Goal: Transaction & Acquisition: Subscribe to service/newsletter

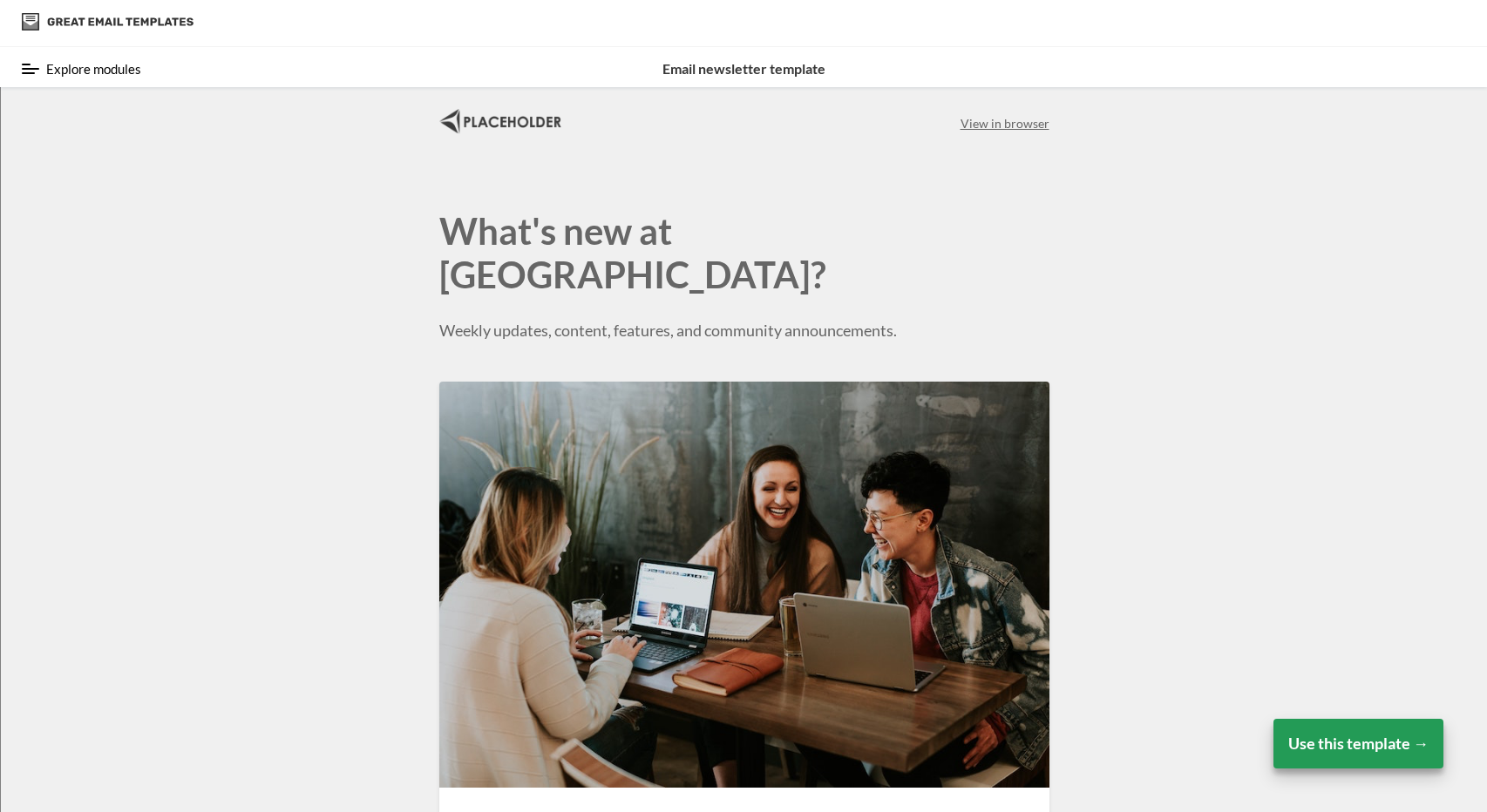
click at [68, 71] on span "Explore modules" at bounding box center [93, 69] width 95 height 16
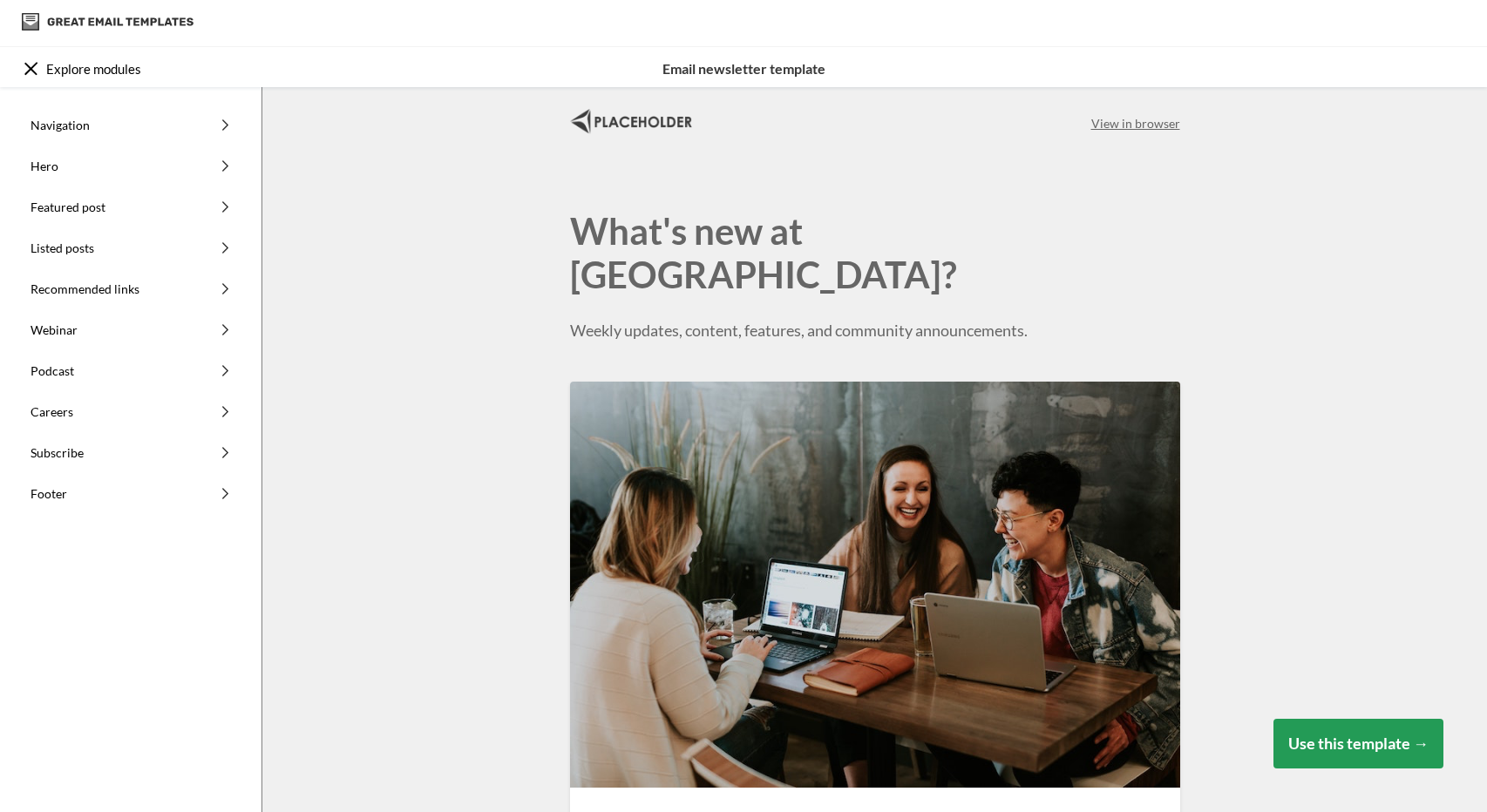
click at [1349, 758] on button "Use this template →" at bounding box center [1357, 743] width 170 height 50
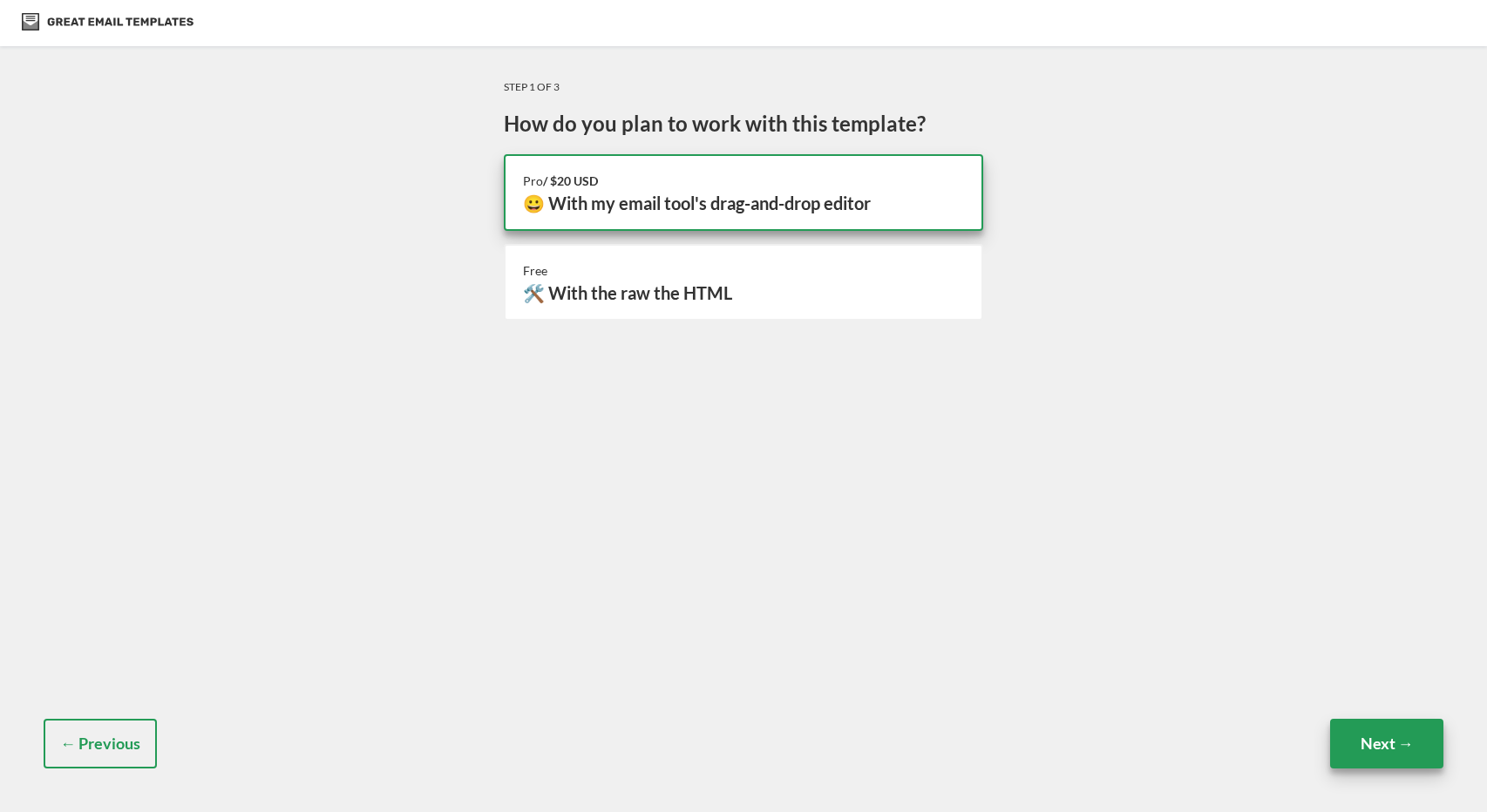
click at [1388, 739] on input "Next →" at bounding box center [1386, 743] width 113 height 50
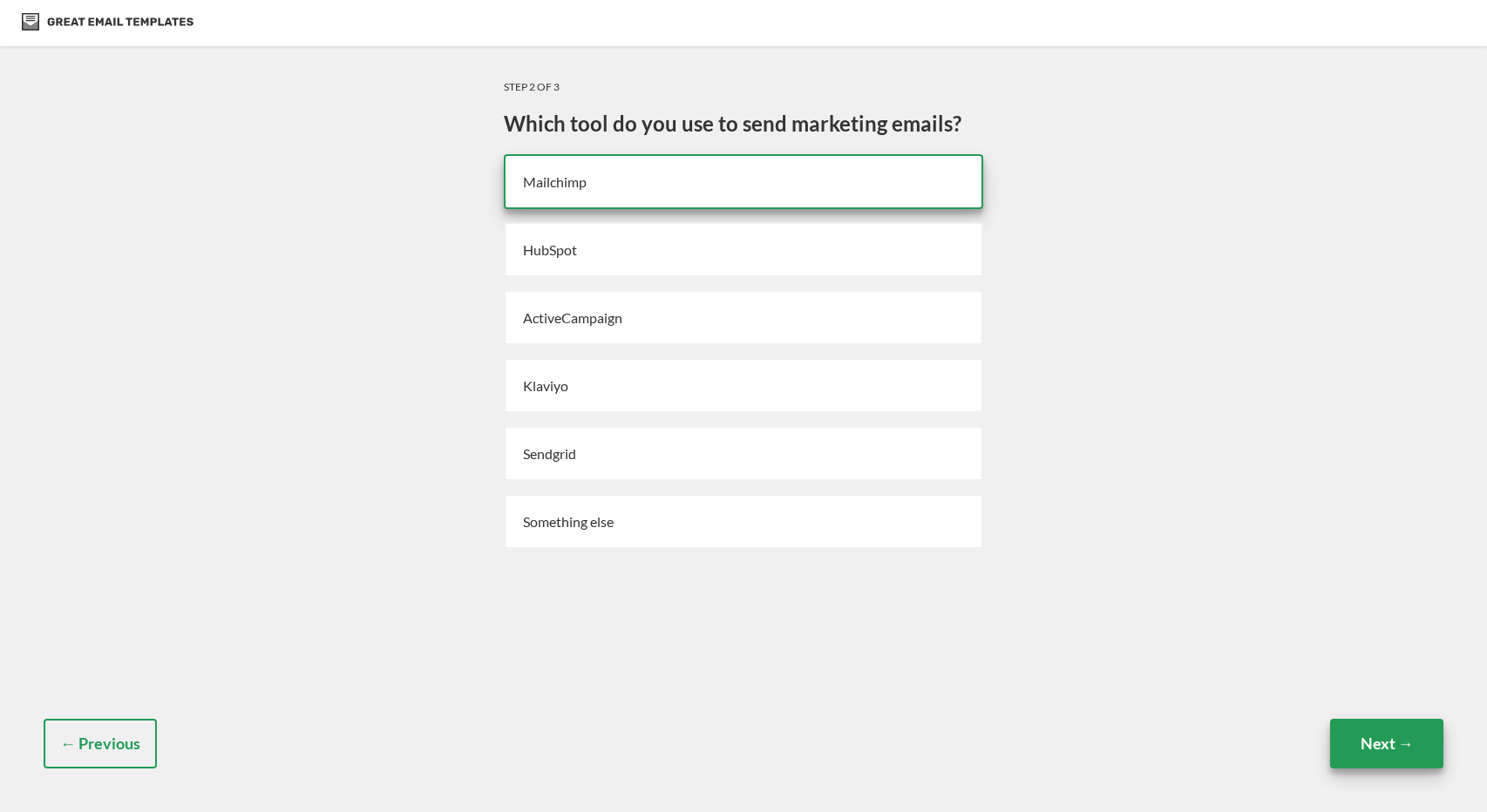
click at [1388, 739] on input "Next →" at bounding box center [1386, 743] width 113 height 50
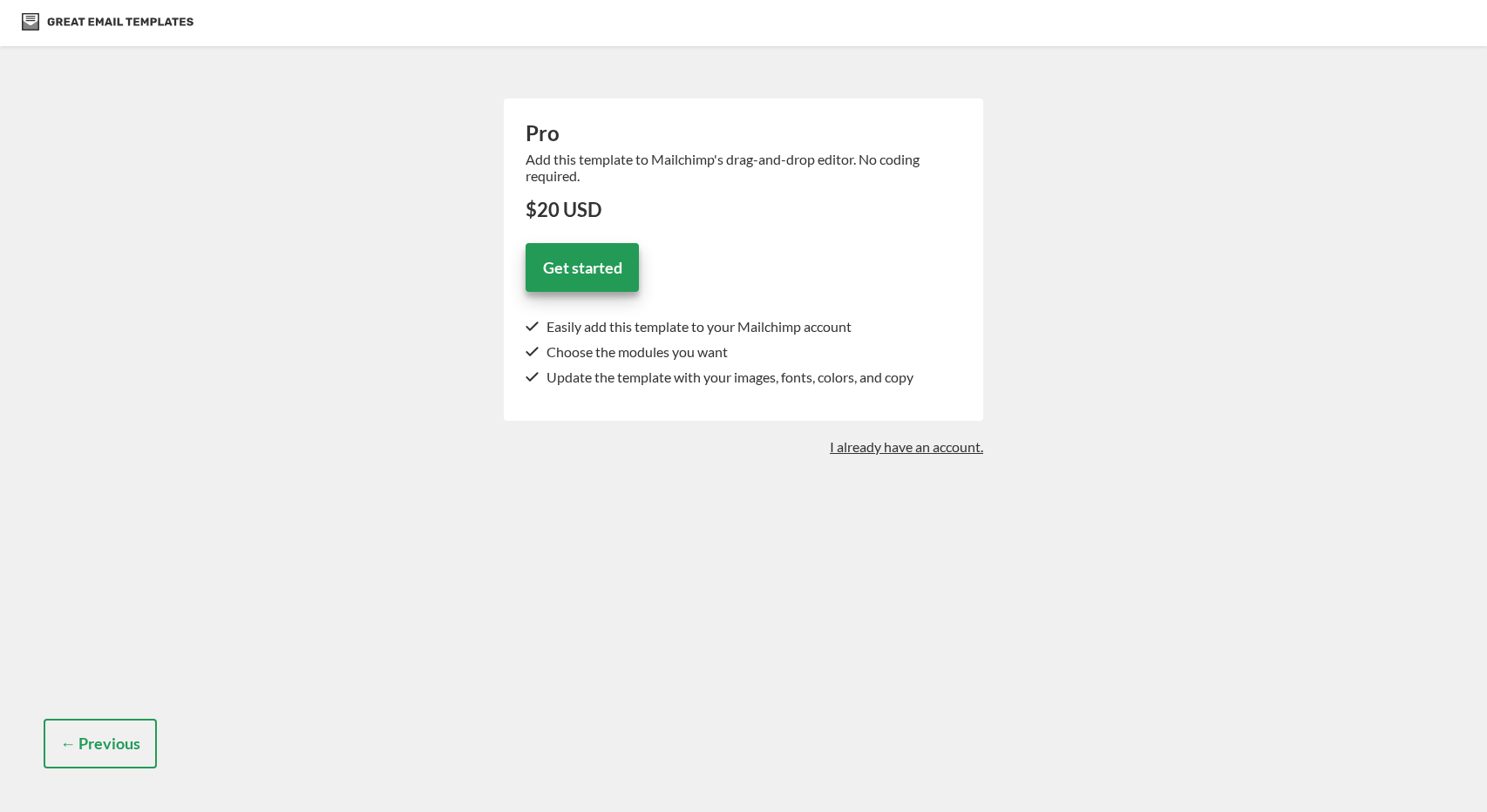
click at [905, 457] on div "Pro Add this template to Mailchimp's drag-and-drop editor. No coding required. …" at bounding box center [744, 276] width 497 height 374
click at [894, 450] on link "I already have an account." at bounding box center [907, 446] width 153 height 17
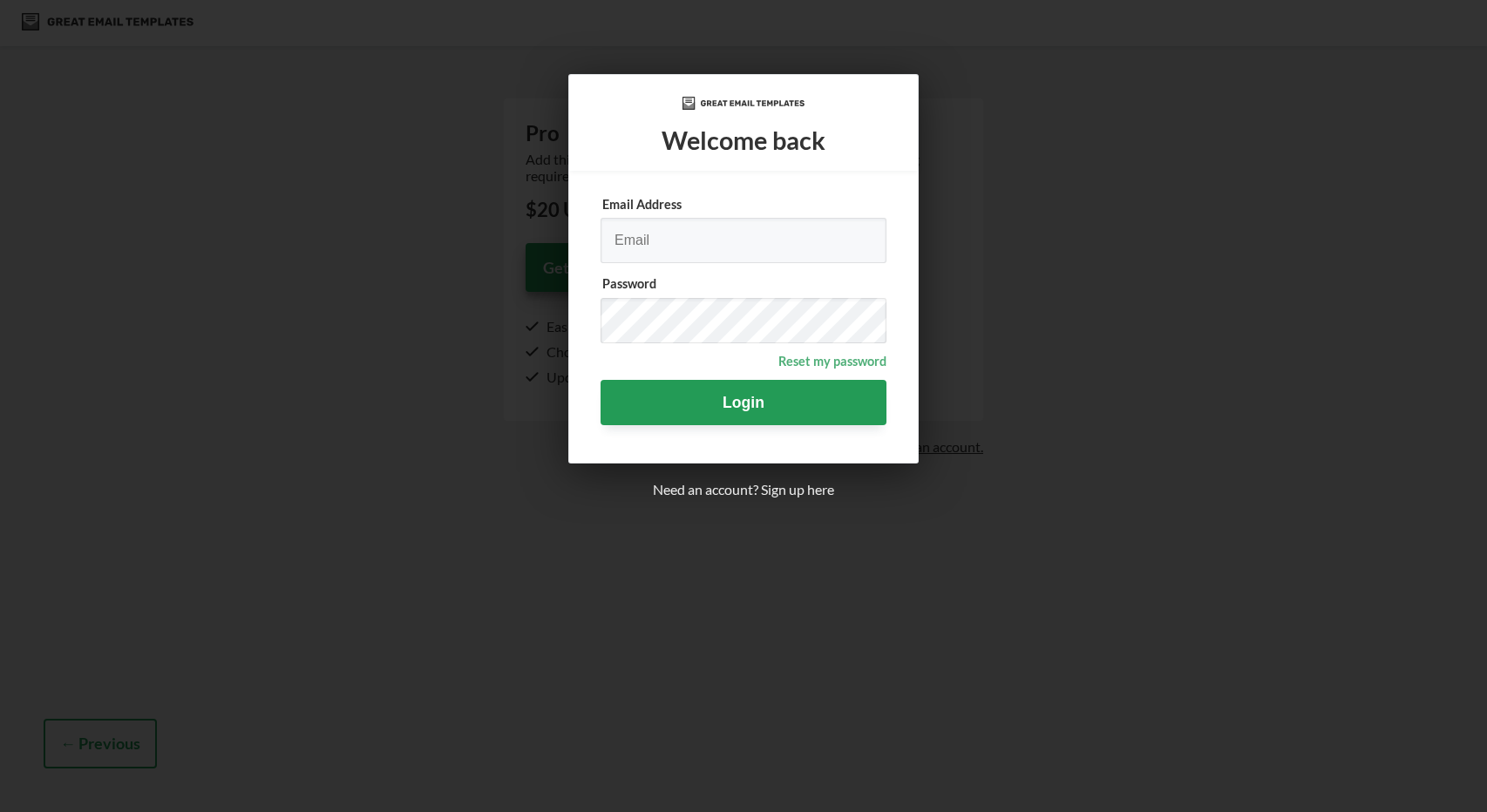
click at [806, 489] on span "Sign up here" at bounding box center [798, 489] width 74 height 17
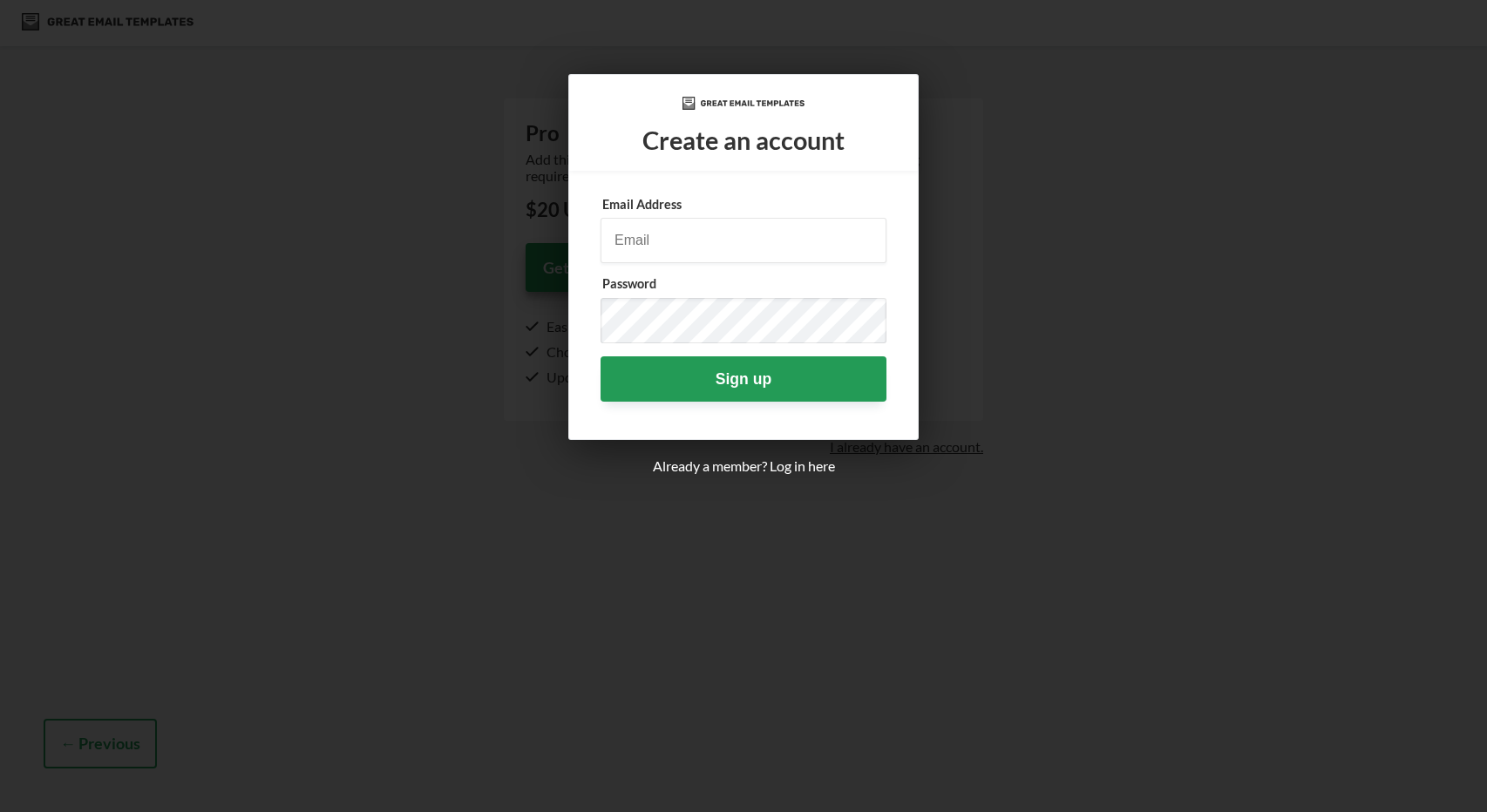
click at [695, 235] on input "email" at bounding box center [743, 241] width 286 height 45
type input "laurentateno@gmail.com"
click at [600, 356] on input "Sign up" at bounding box center [743, 379] width 286 height 45
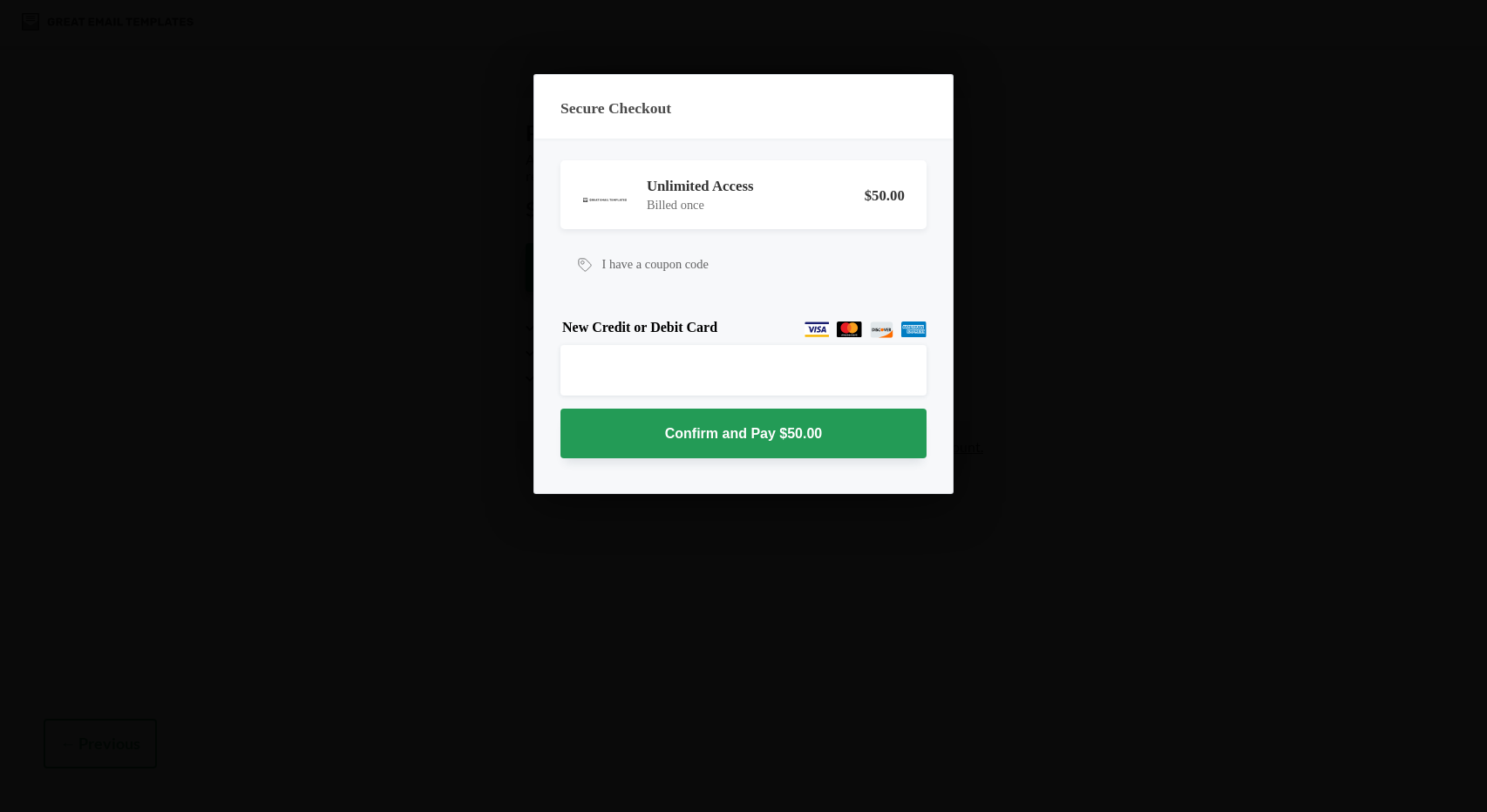
click at [731, 280] on div "I have a coupon code Apply Validating coupon code... The code you entered is no…" at bounding box center [665, 263] width 209 height 52
click at [1028, 213] on div at bounding box center [744, 406] width 1487 height 812
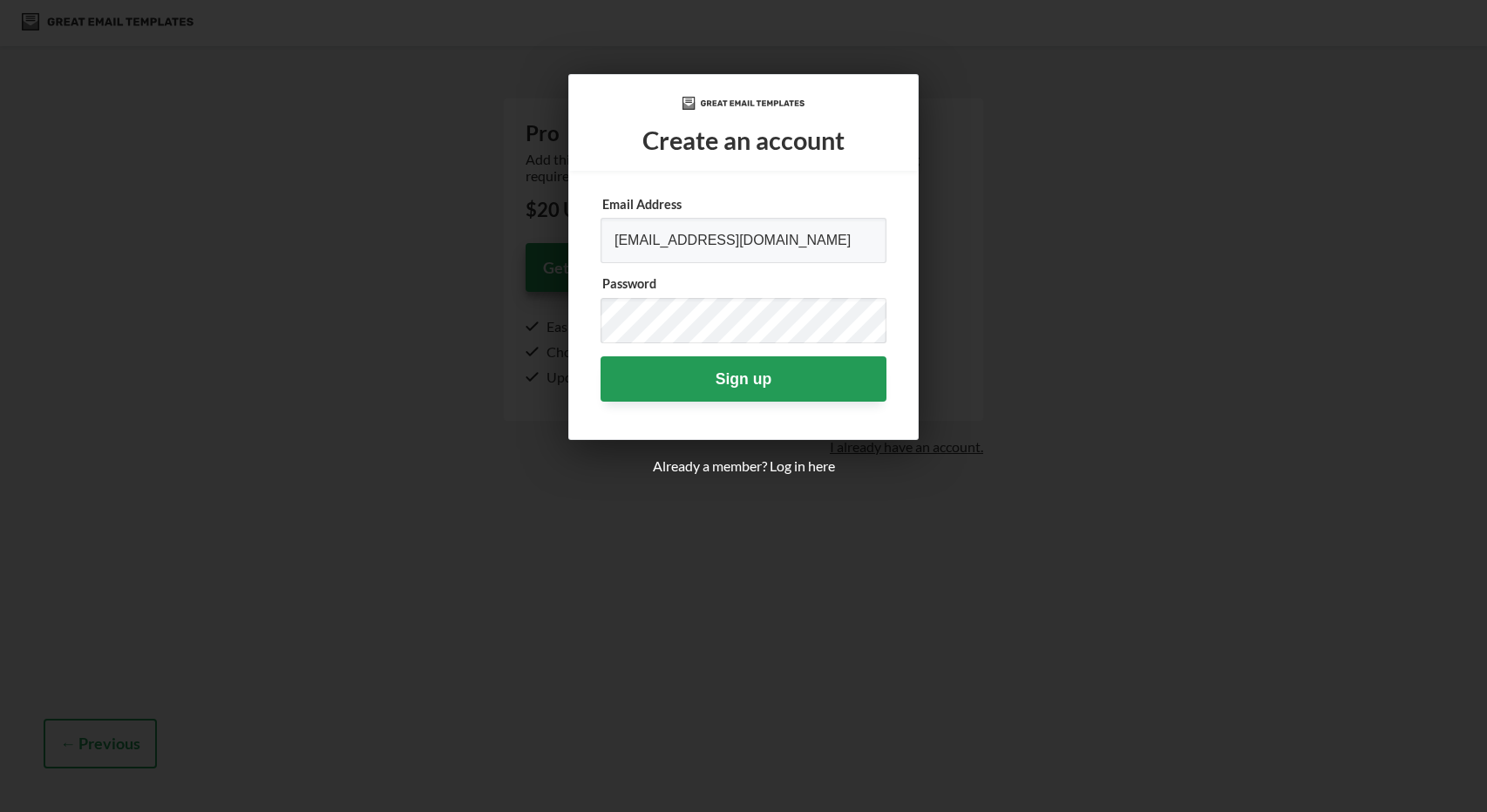
click at [1129, 329] on div at bounding box center [744, 406] width 1487 height 812
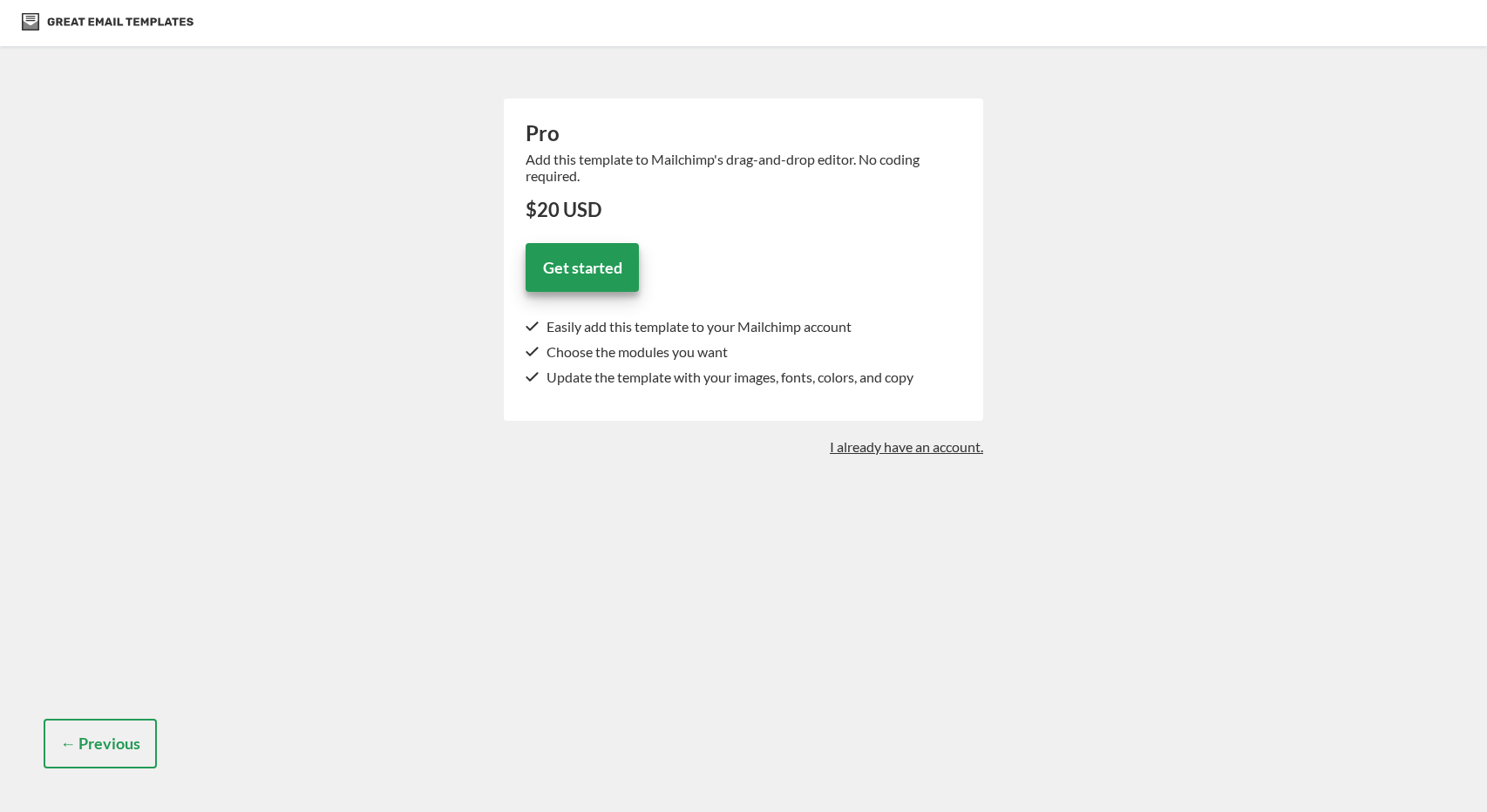
click at [112, 741] on button "← Previous" at bounding box center [99, 743] width 113 height 50
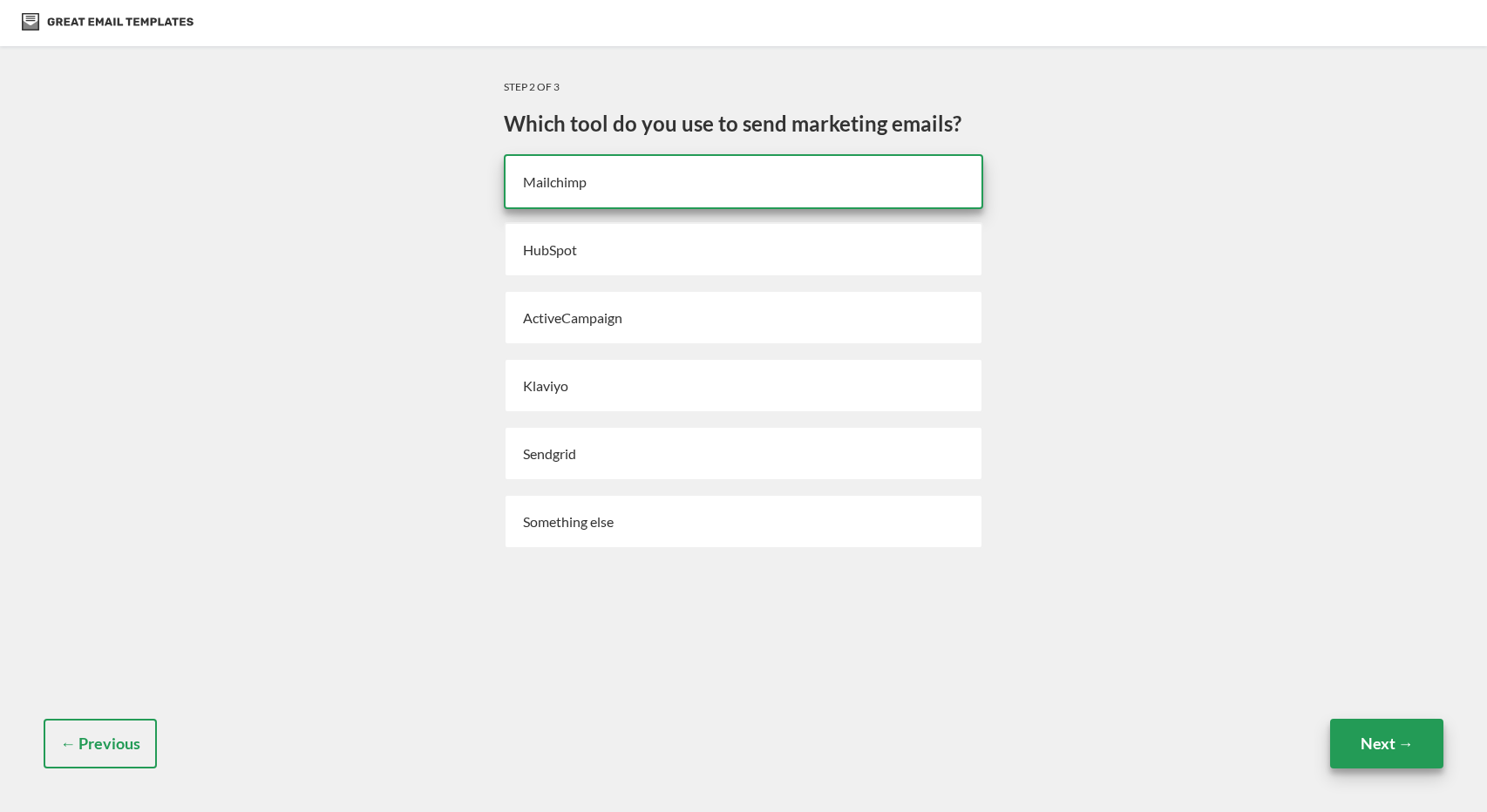
click at [85, 13] on img at bounding box center [107, 22] width 172 height 18
